Goal: Check status: Check status

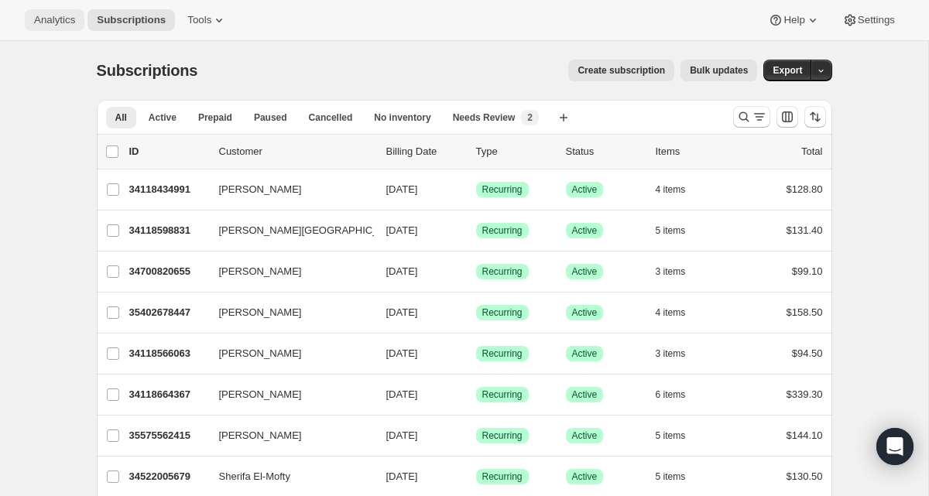
click at [48, 23] on span "Analytics" at bounding box center [54, 20] width 41 height 12
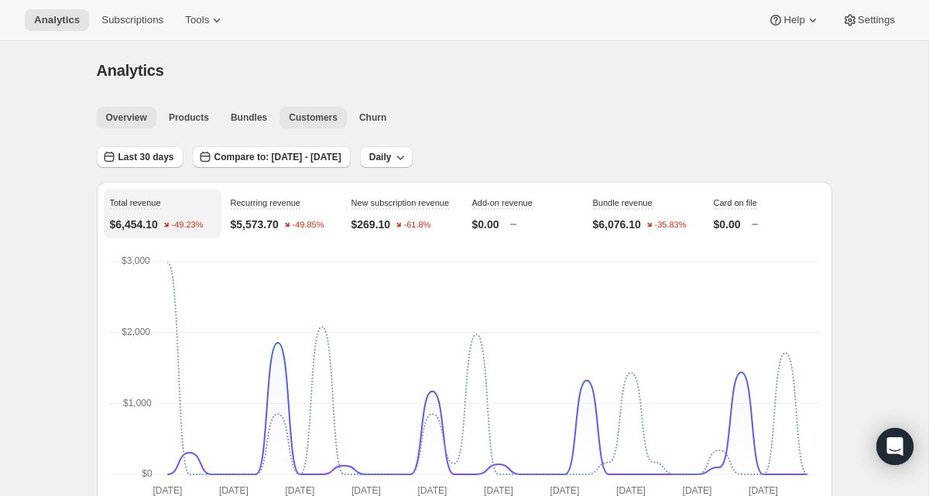
click at [314, 114] on span "Customers" at bounding box center [313, 118] width 49 height 12
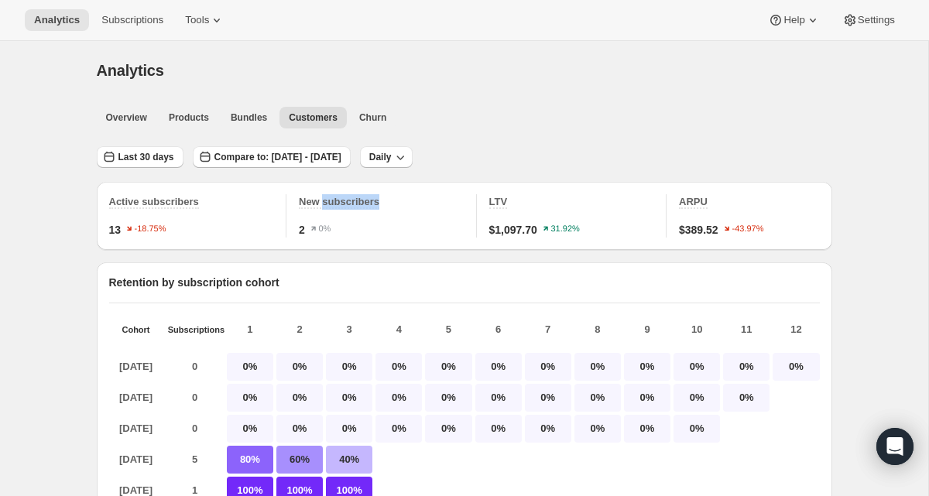
scroll to position [1, 0]
click at [372, 112] on span "Churn" at bounding box center [372, 118] width 27 height 12
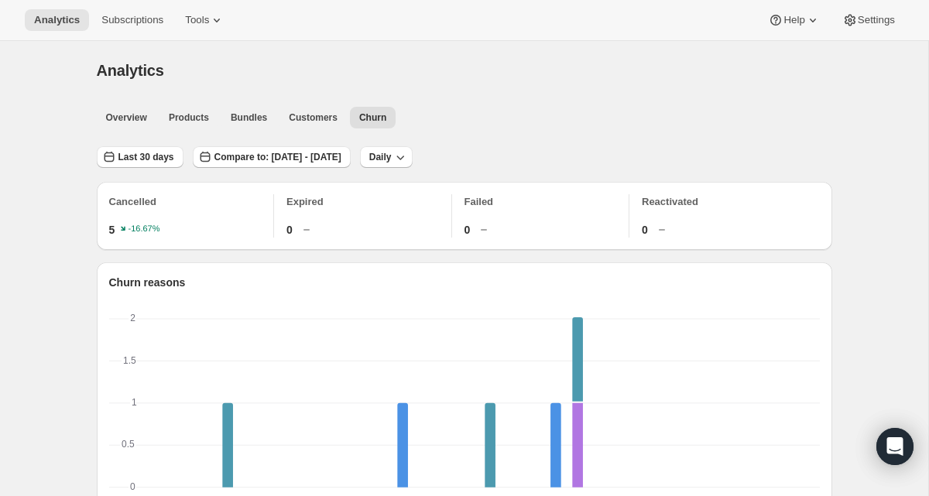
click at [114, 231] on span "5" at bounding box center [112, 229] width 6 height 15
click at [126, 202] on p "Cancelled" at bounding box center [191, 201] width 165 height 15
click at [190, 124] on button "Products" at bounding box center [189, 118] width 59 height 22
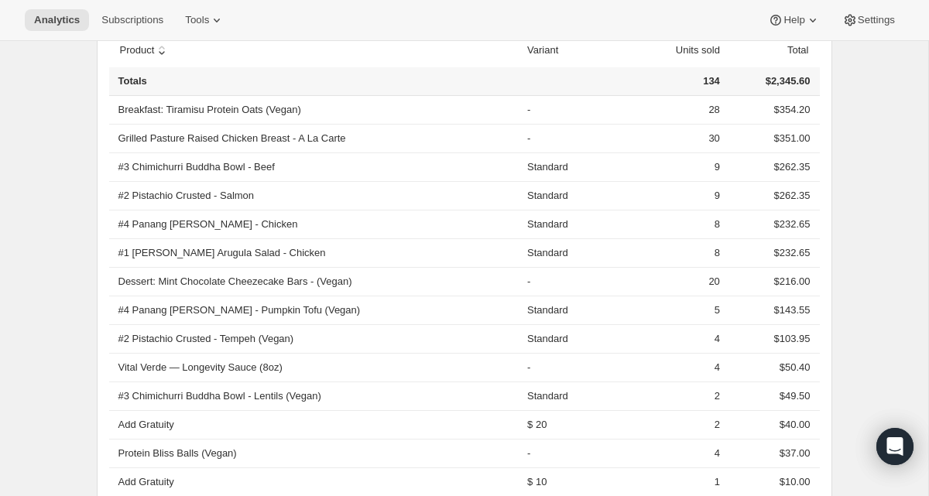
scroll to position [535, 0]
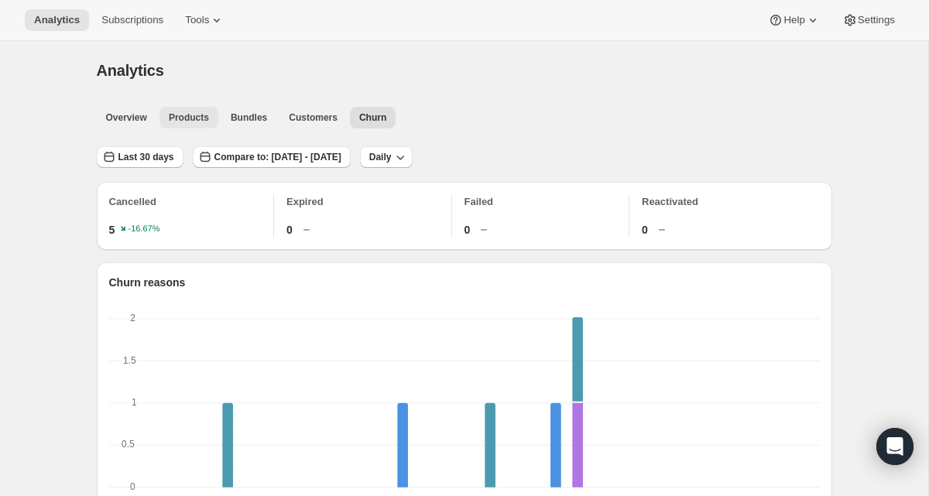
click at [180, 117] on span "Products" at bounding box center [189, 118] width 40 height 12
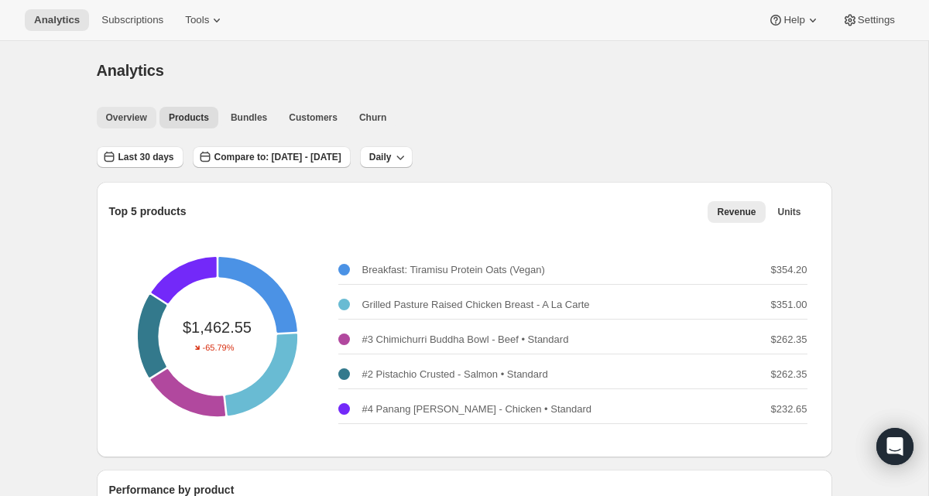
click at [132, 122] on span "Overview" at bounding box center [126, 118] width 41 height 12
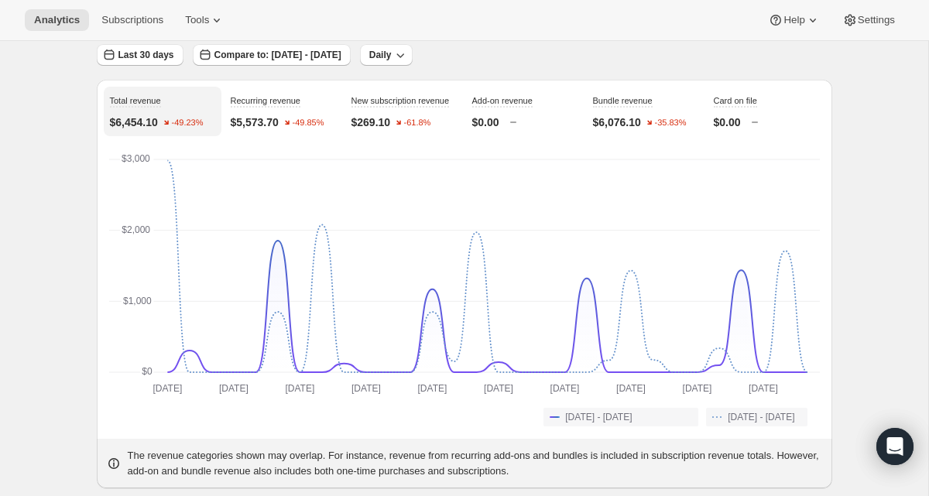
scroll to position [105, 0]
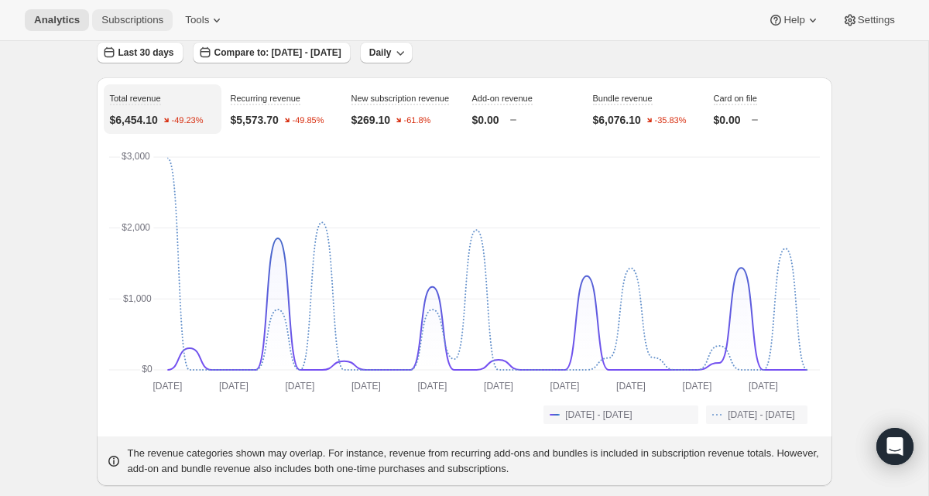
click at [143, 15] on span "Subscriptions" at bounding box center [132, 20] width 62 height 12
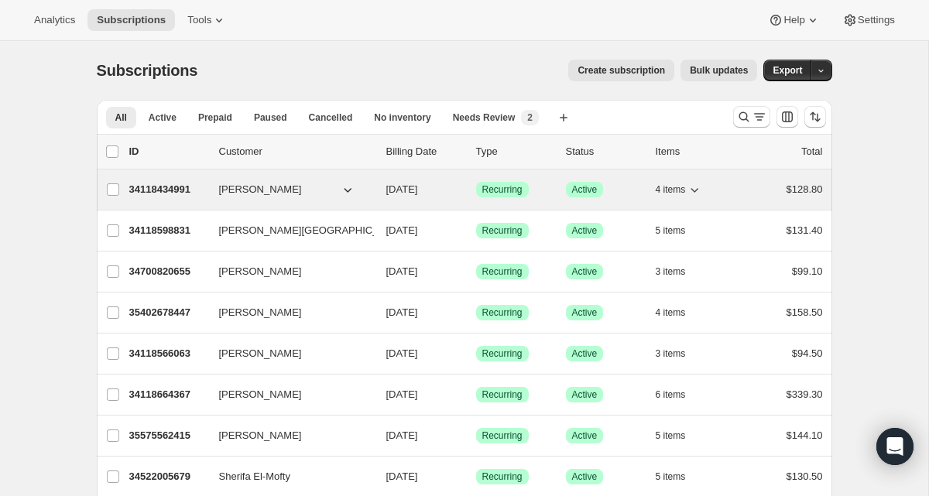
click at [237, 184] on span "[PERSON_NAME]" at bounding box center [260, 189] width 83 height 15
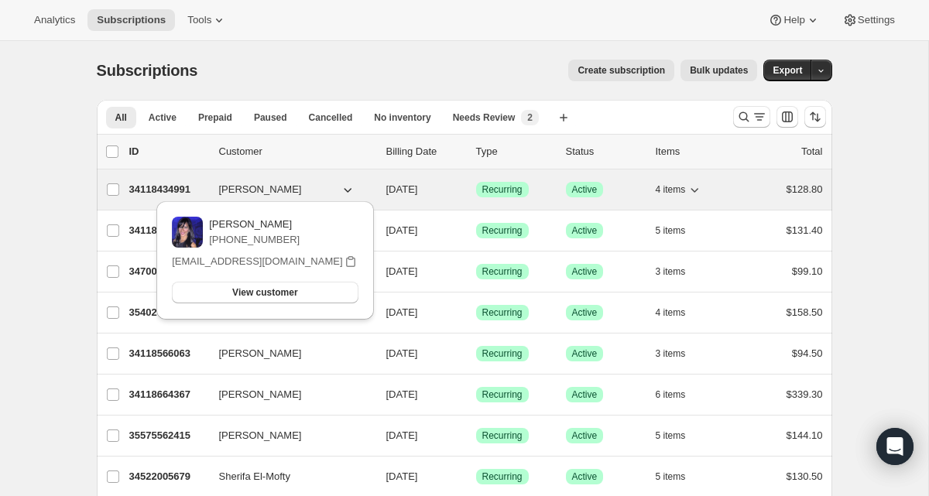
click at [185, 186] on p "34118434991" at bounding box center [167, 189] width 77 height 15
